Goal: Understand process/instructions

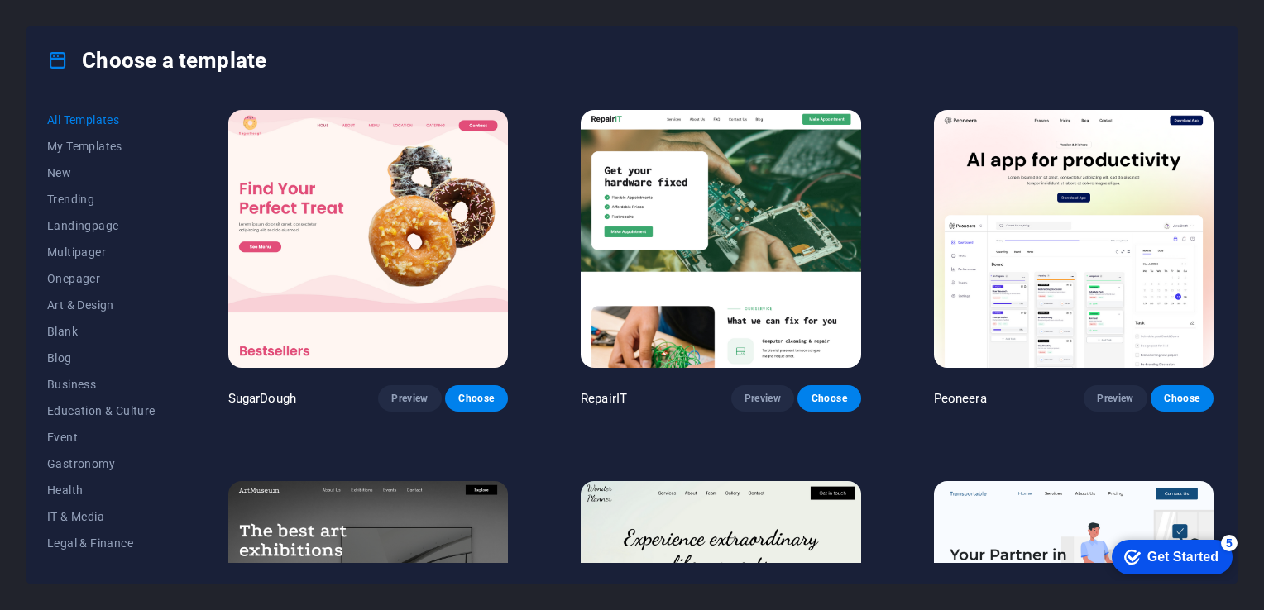
scroll to position [19769, 0]
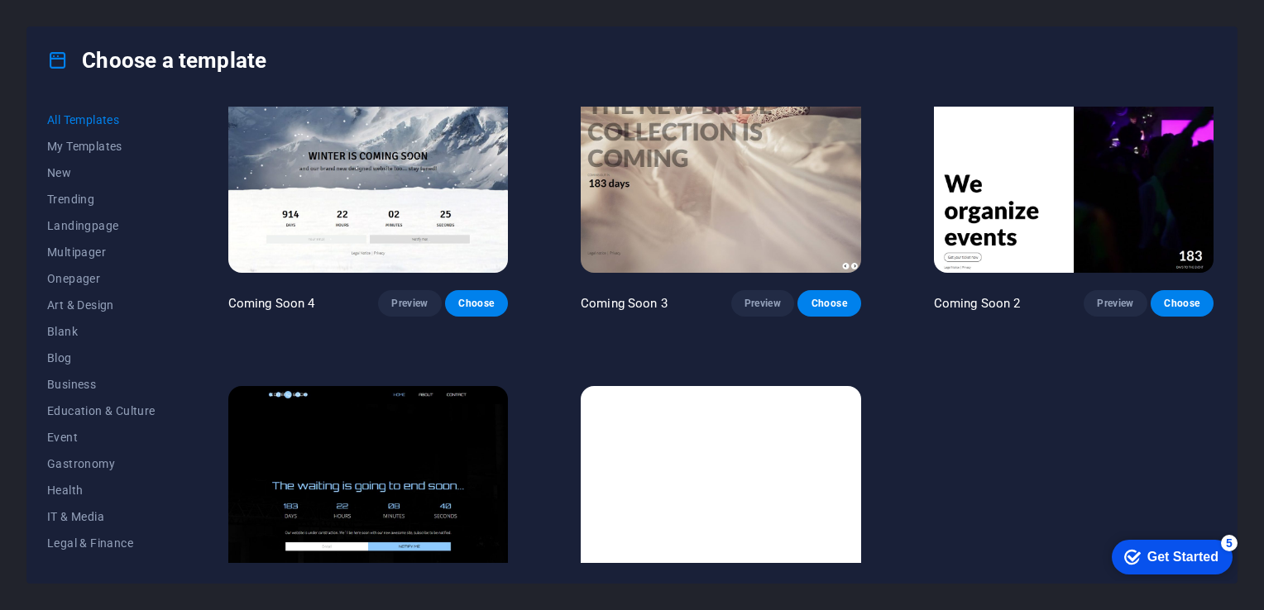
click at [385, 386] on img at bounding box center [368, 515] width 280 height 258
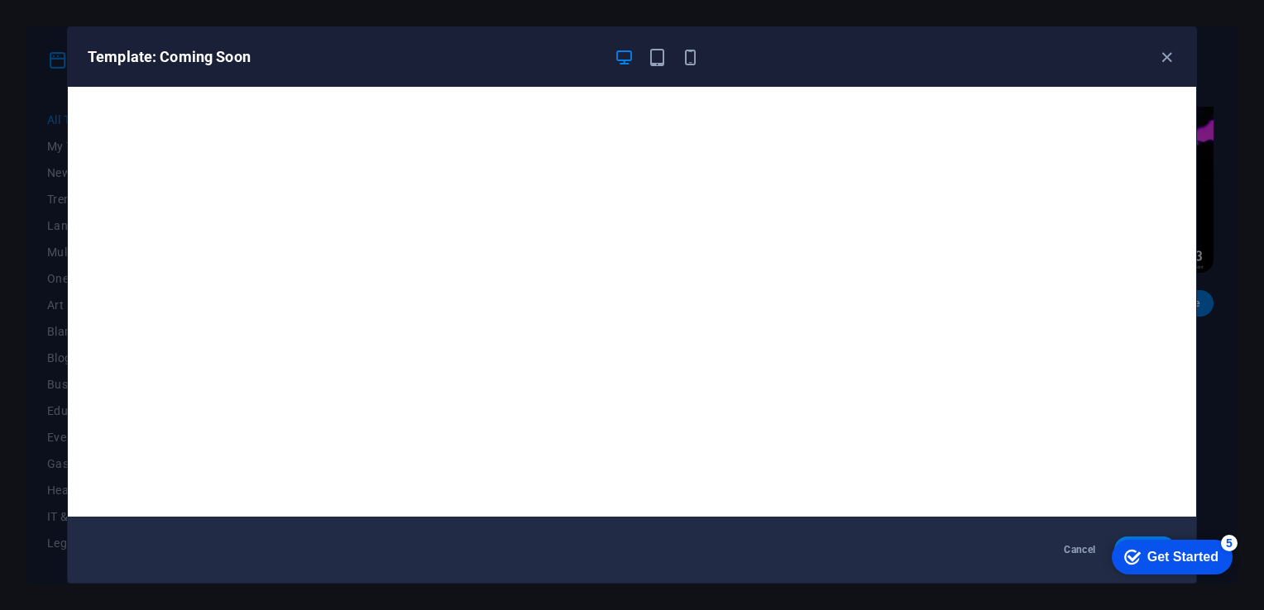
scroll to position [3, 0]
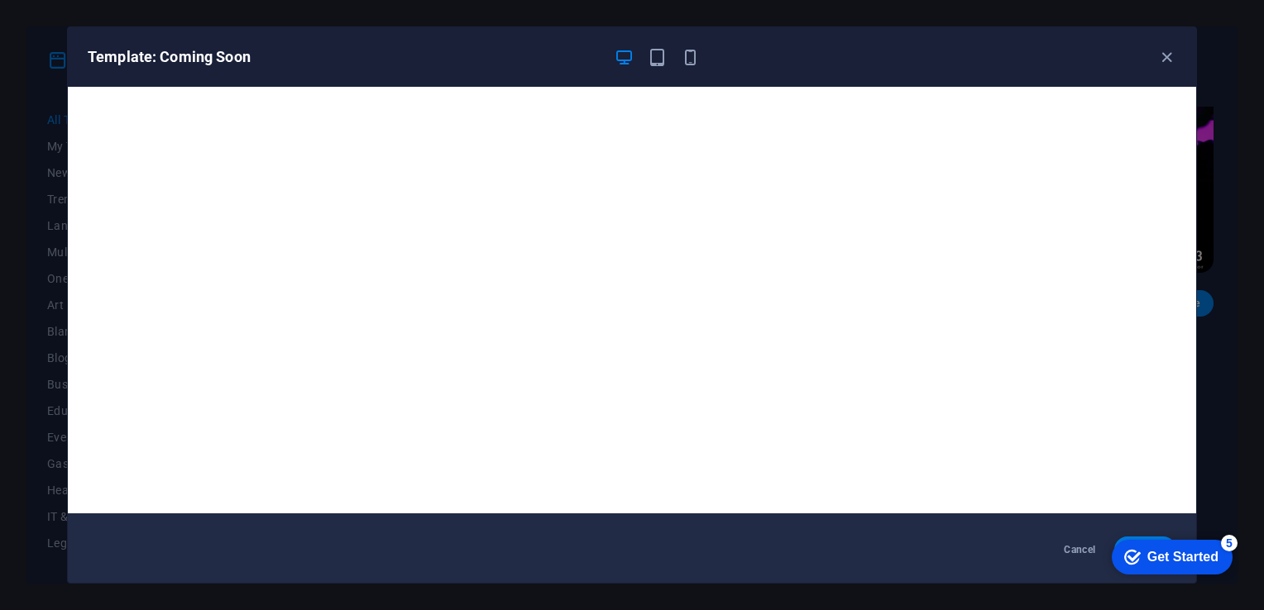
click at [1161, 557] on div "Get Started" at bounding box center [1182, 557] width 71 height 15
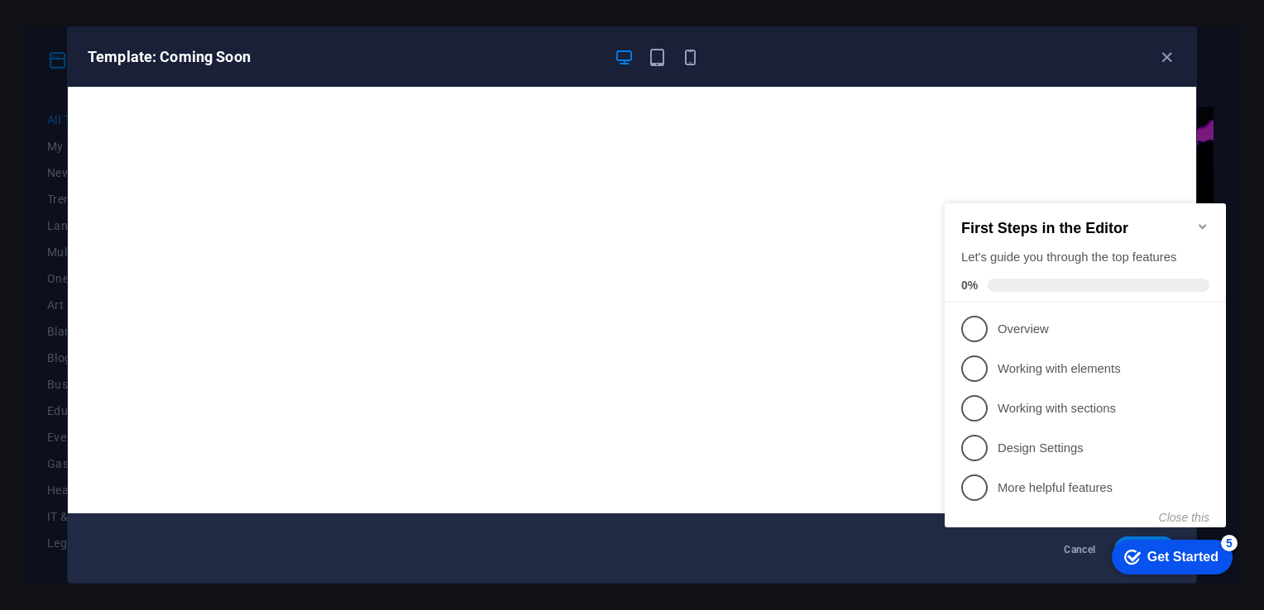
click at [971, 366] on span "2" at bounding box center [974, 369] width 26 height 26
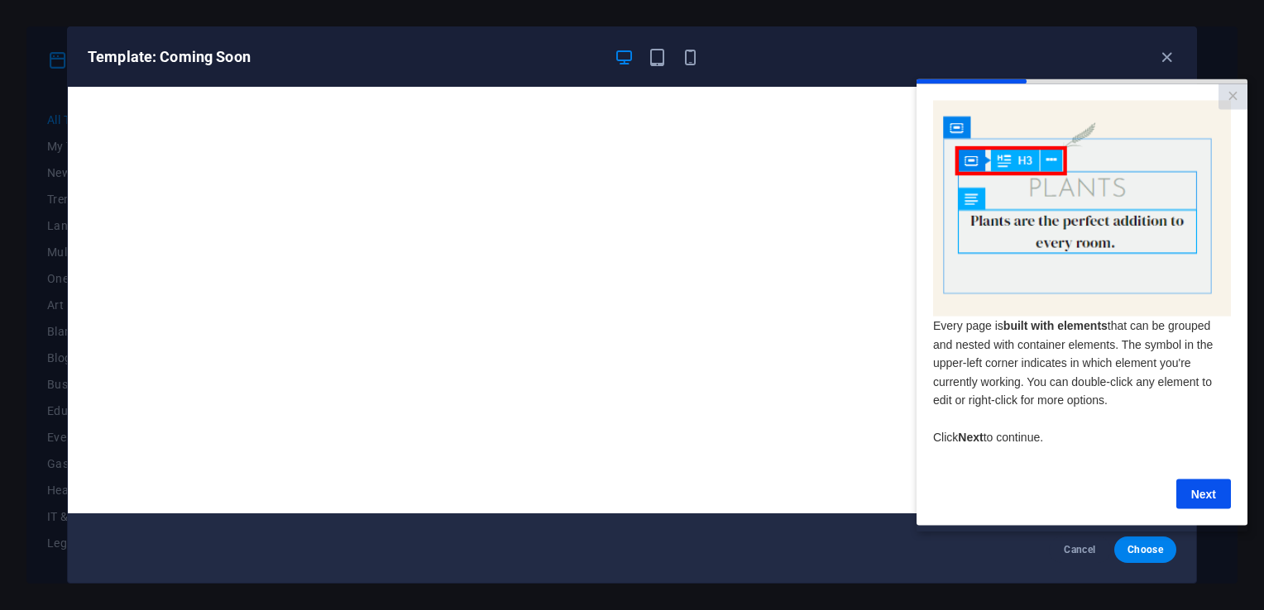
scroll to position [0, 0]
click at [1053, 242] on img at bounding box center [1082, 208] width 298 height 216
click at [1217, 499] on link "Next" at bounding box center [1203, 494] width 55 height 30
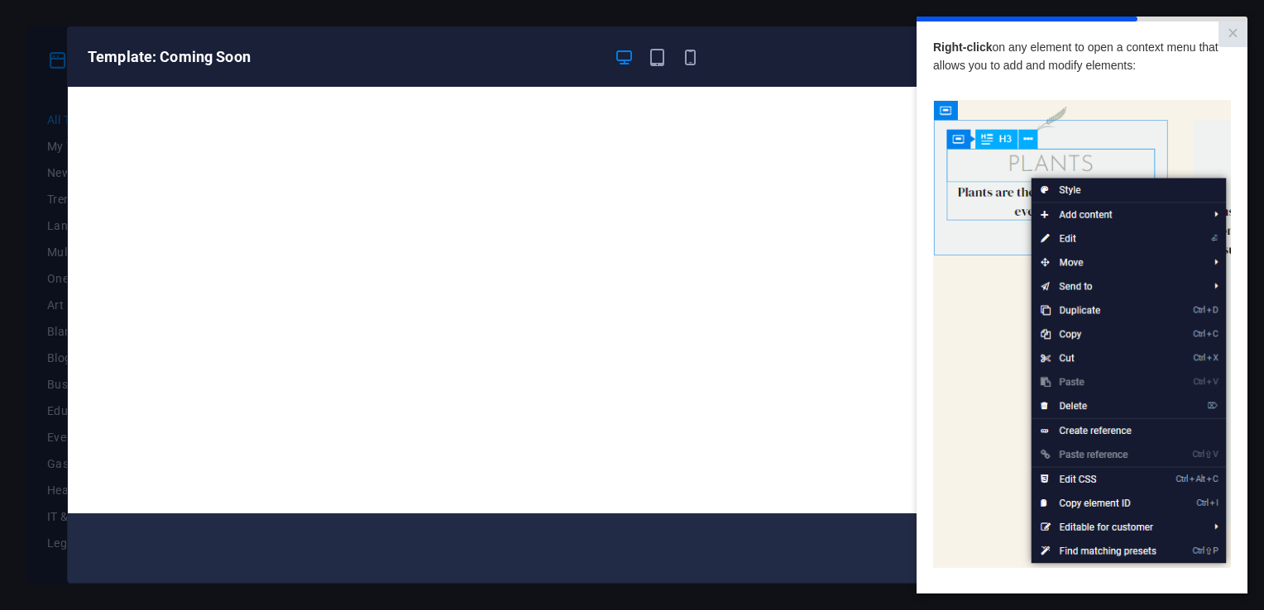
click at [1121, 214] on img at bounding box center [1082, 334] width 298 height 469
click at [1128, 239] on img at bounding box center [1082, 334] width 298 height 469
click at [1113, 300] on img at bounding box center [1082, 334] width 298 height 469
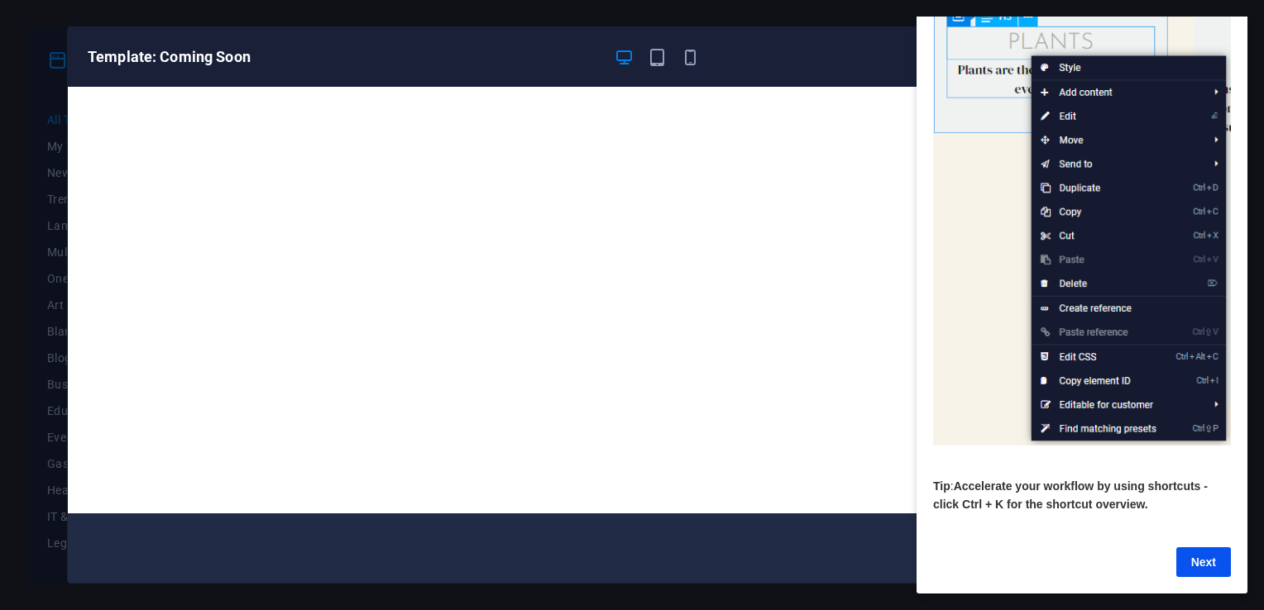
scroll to position [140, 0]
click at [1200, 548] on link "Next" at bounding box center [1203, 563] width 55 height 30
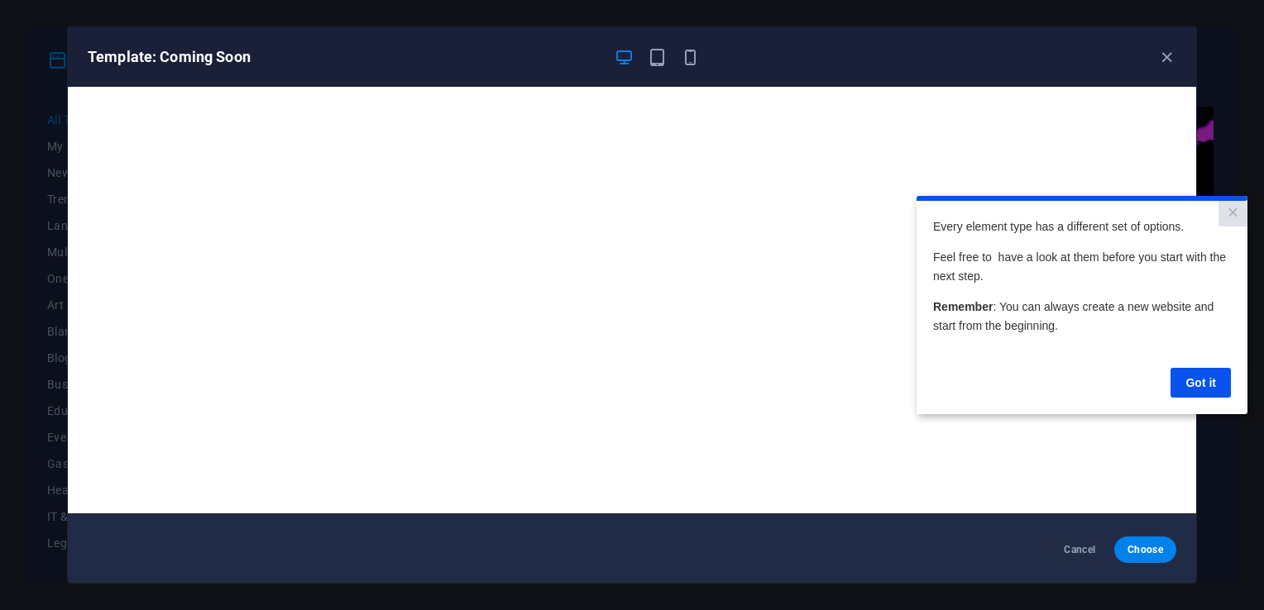
scroll to position [0, 0]
click at [1209, 385] on link "Got it" at bounding box center [1200, 383] width 60 height 30
